Goal: Task Accomplishment & Management: Use online tool/utility

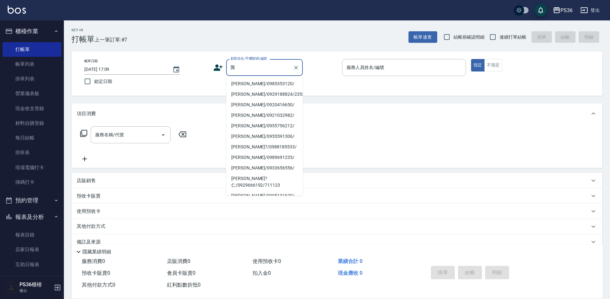
click at [244, 83] on li "[PERSON_NAME]/0985353120/" at bounding box center [264, 84] width 77 height 11
type input "[PERSON_NAME]/0985353120/"
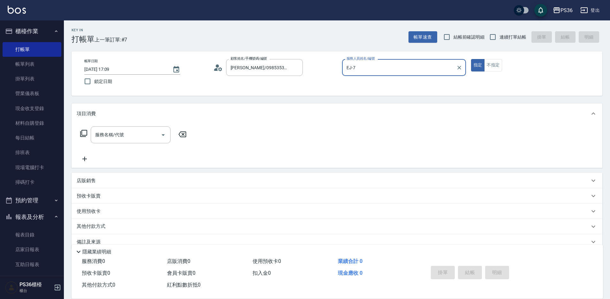
type input "EJ-7"
click at [141, 136] on input "服務名稱/代號" at bounding box center [126, 134] width 65 height 11
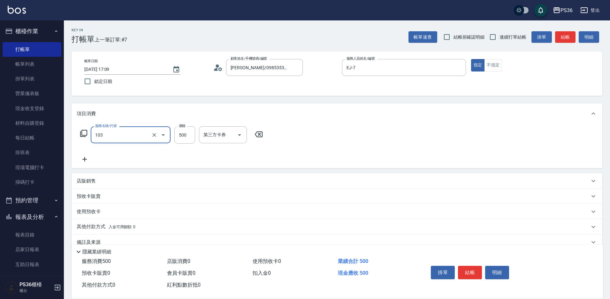
type input "B級洗剪(103)"
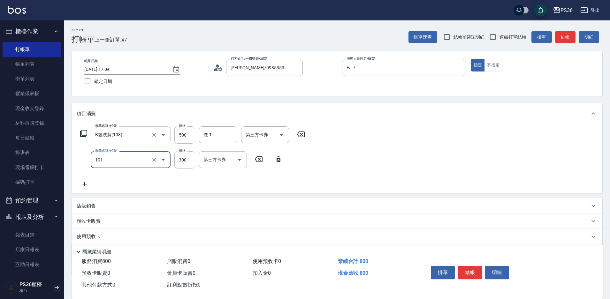
type input "洗髮(101)"
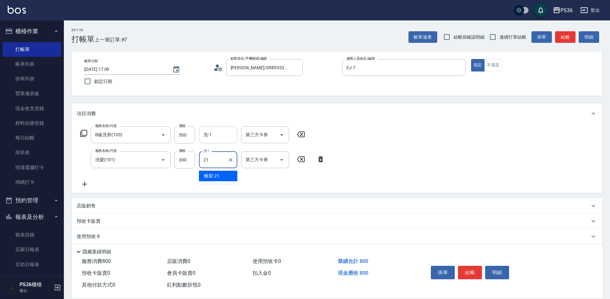
type input "酪梨-21"
click at [469, 270] on button "結帳" at bounding box center [470, 272] width 24 height 13
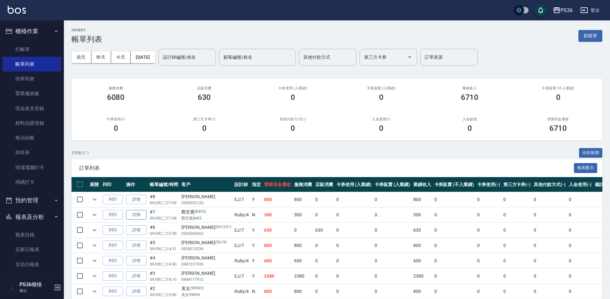
click at [135, 214] on link "詳情" at bounding box center [136, 215] width 20 height 10
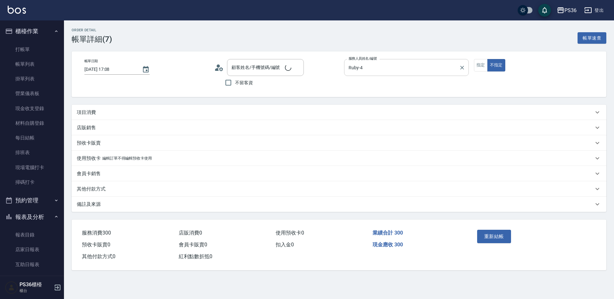
type input "[DATE] 17:08"
type input "Ruby-4"
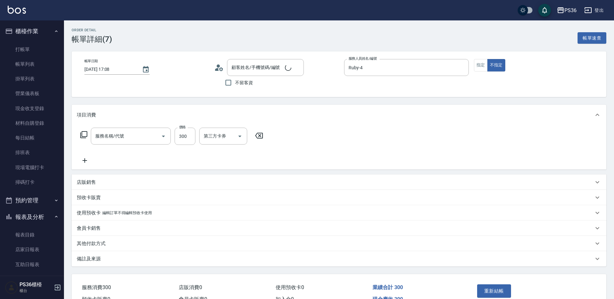
click at [476, 69] on button "指定" at bounding box center [481, 65] width 14 height 12
type input "[PERSON_NAME]/[PERSON_NAME]8495/8495"
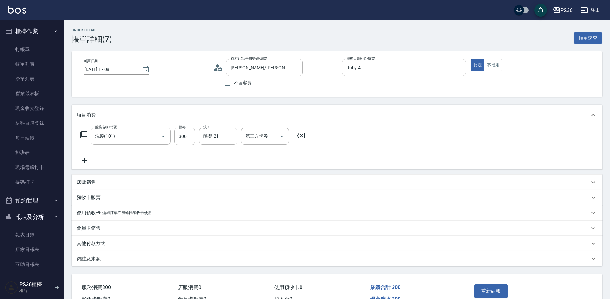
type input "洗髮(101)"
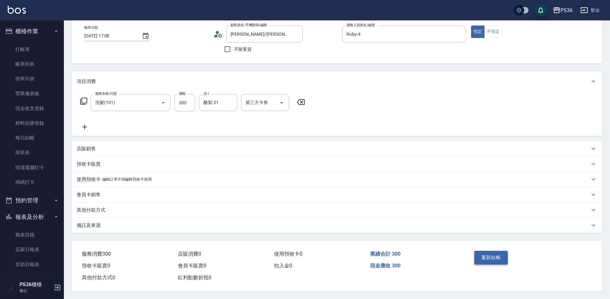
click at [487, 260] on button "重新結帳" at bounding box center [492, 257] width 34 height 13
